Goal: Find specific page/section: Find specific page/section

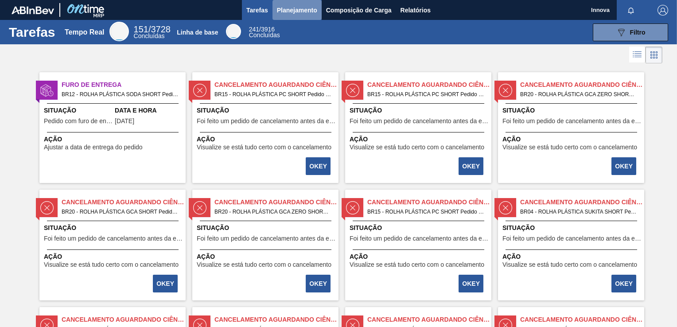
click at [295, 18] on button "Planejamento" at bounding box center [296, 10] width 49 height 20
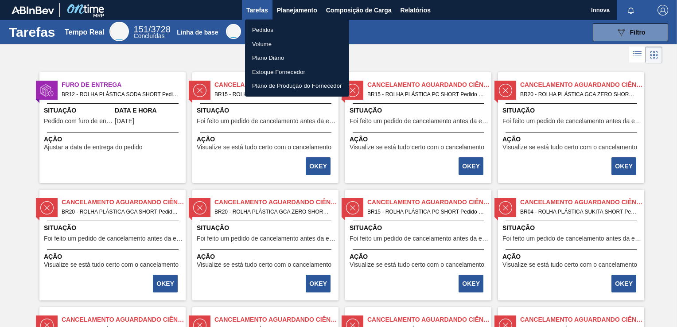
click at [270, 27] on li "Pedidos" at bounding box center [297, 30] width 104 height 14
